Goal: Task Accomplishment & Management: Use online tool/utility

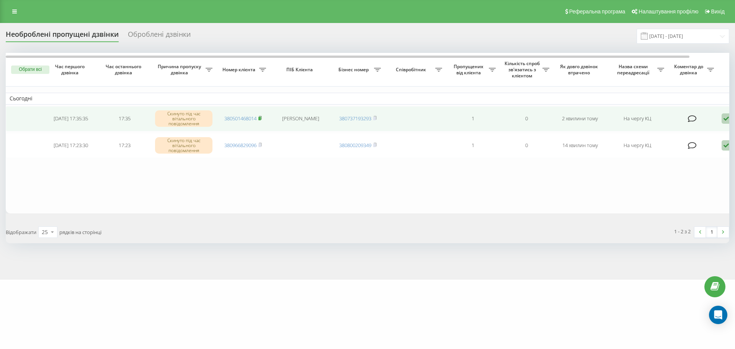
click at [260, 119] on rect at bounding box center [259, 118] width 2 height 3
click at [725, 121] on icon at bounding box center [726, 118] width 9 height 10
click at [725, 129] on div "Не вдалося зв'язатися" at bounding box center [693, 131] width 143 height 14
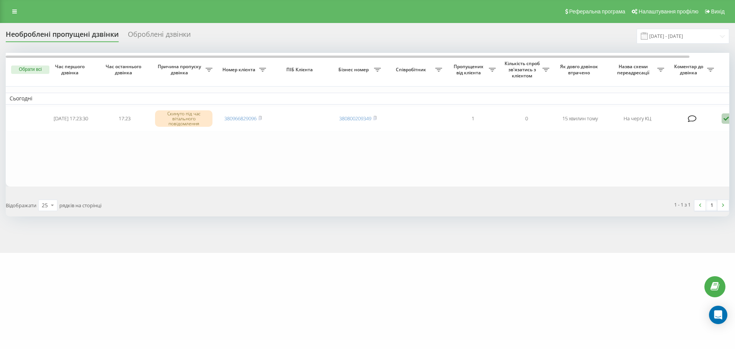
click at [728, 117] on icon at bounding box center [726, 118] width 9 height 10
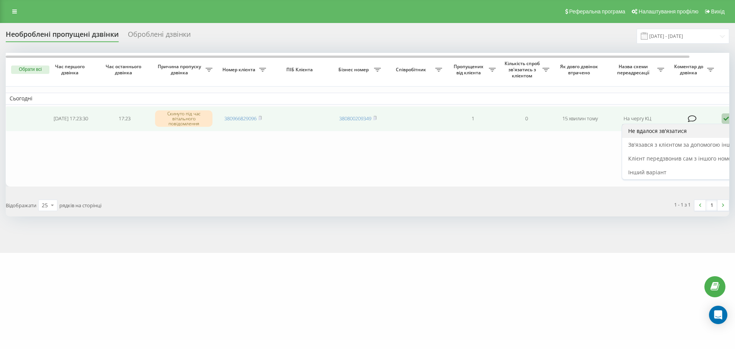
click at [723, 127] on div "Не вдалося зв'язатися" at bounding box center [693, 131] width 143 height 14
